Goal: Navigation & Orientation: Understand site structure

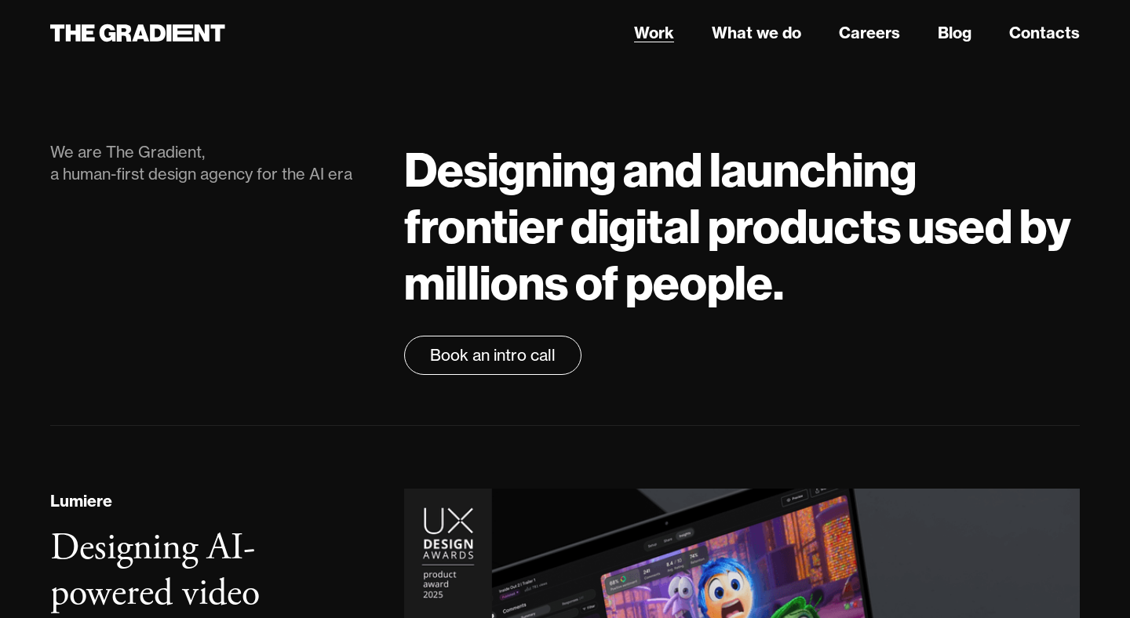
click at [664, 38] on link "Work" at bounding box center [654, 33] width 40 height 24
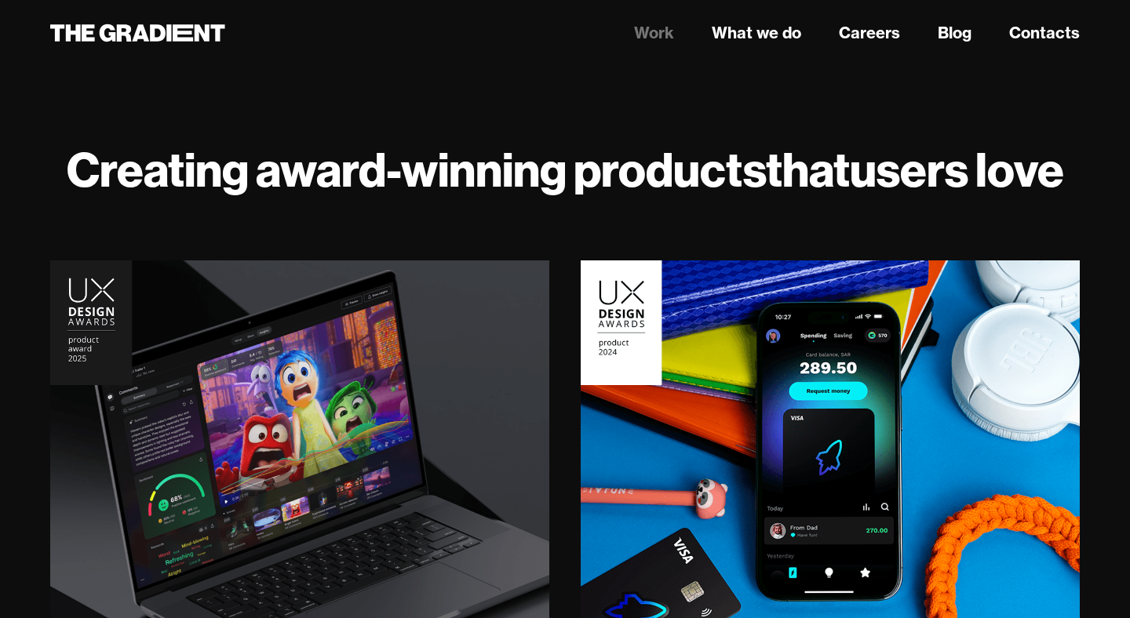
click at [744, 46] on nav "Work What we do Careers Blog Contacts" at bounding box center [741, 33] width 675 height 28
click at [742, 36] on link "What we do" at bounding box center [755, 33] width 89 height 24
